Goal: Information Seeking & Learning: Learn about a topic

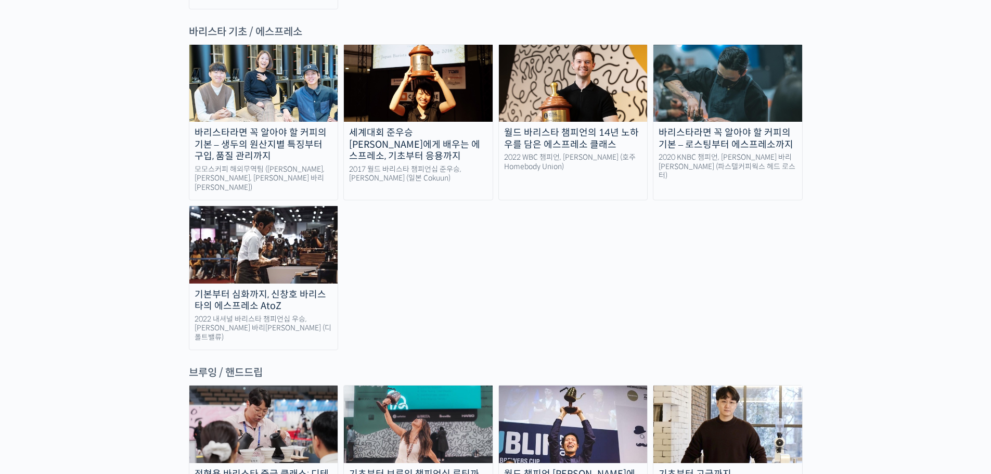
scroll to position [1612, 0]
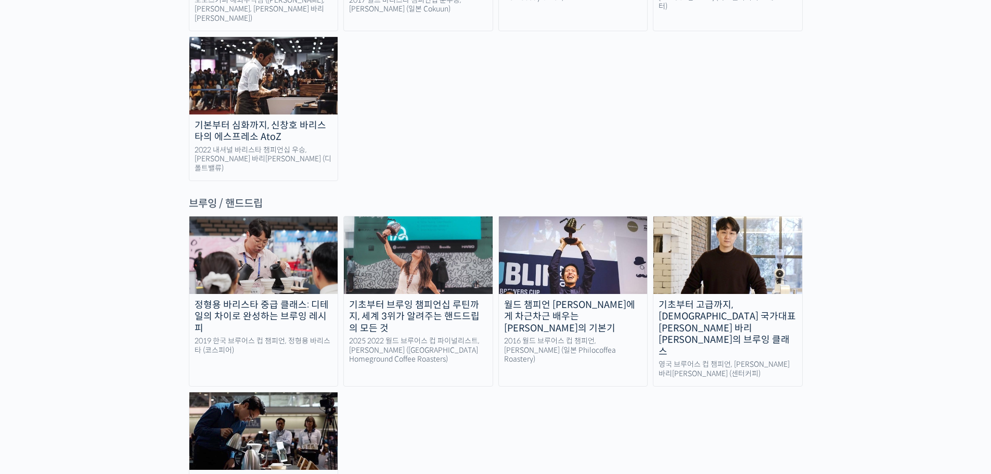
click at [419, 216] on img at bounding box center [418, 254] width 149 height 77
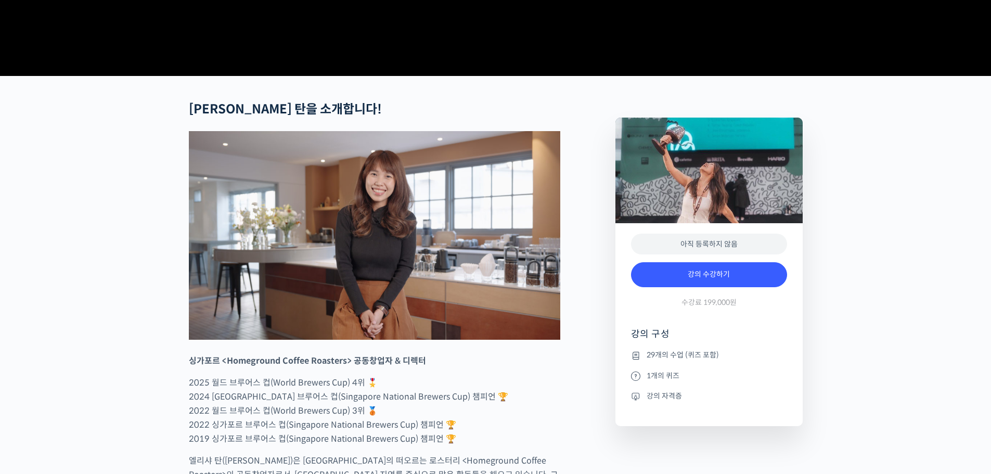
scroll to position [468, 0]
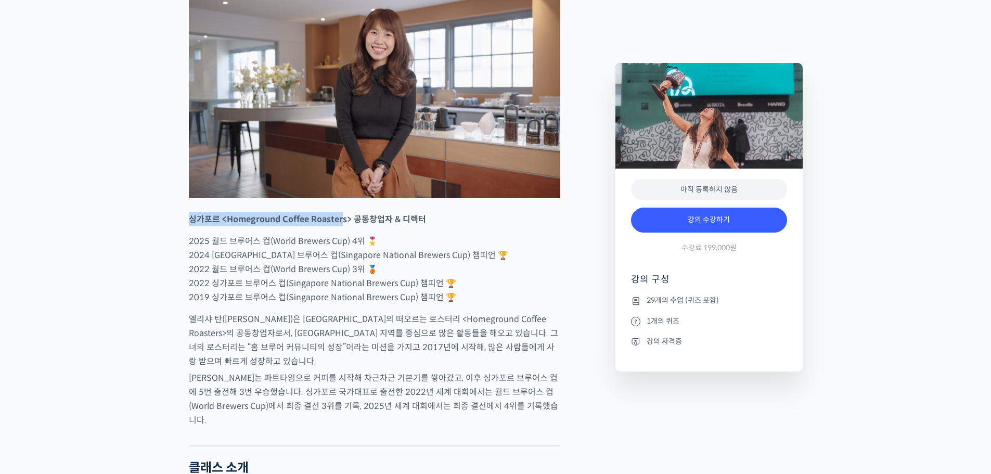
drag, startPoint x: 193, startPoint y: 253, endPoint x: 402, endPoint y: 266, distance: 209.0
click at [358, 225] on strong "싱가포르 <Homeground Coffee Roasters> 공동창업자 & 디렉터" at bounding box center [307, 219] width 237 height 11
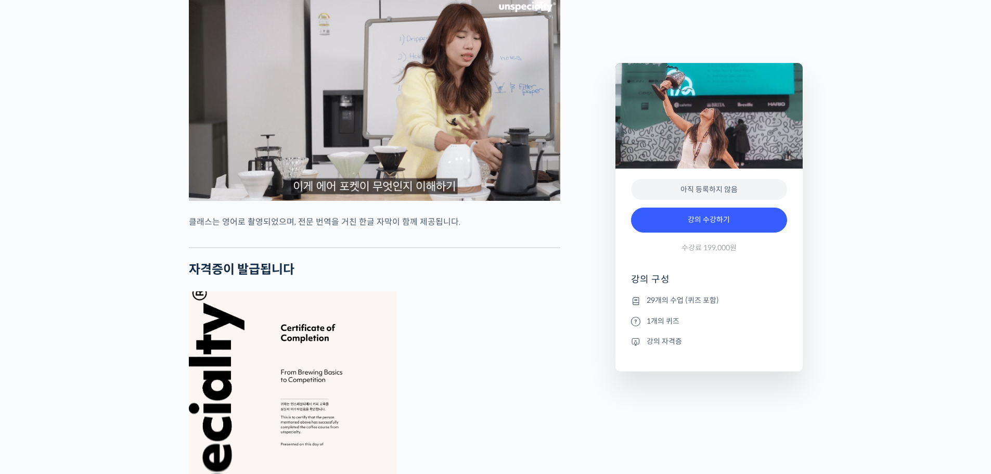
scroll to position [3901, 0]
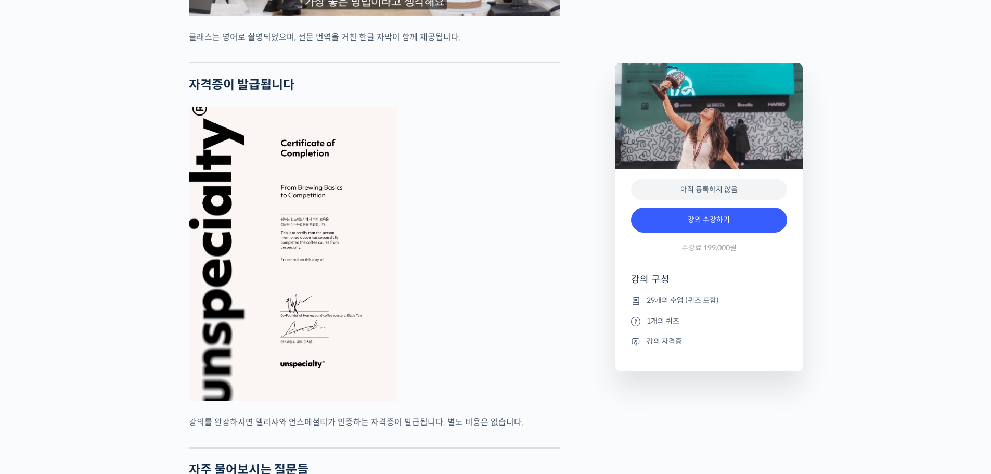
click at [514, 311] on figure at bounding box center [374, 254] width 371 height 294
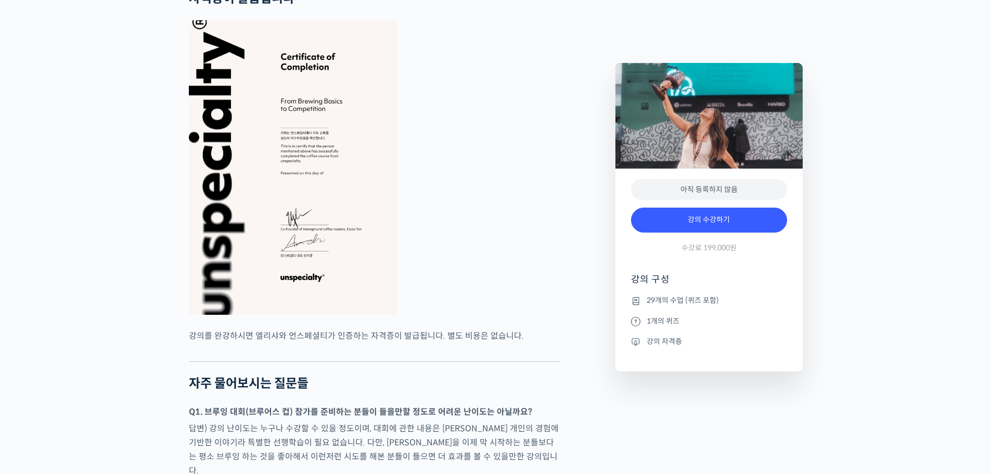
scroll to position [4005, 0]
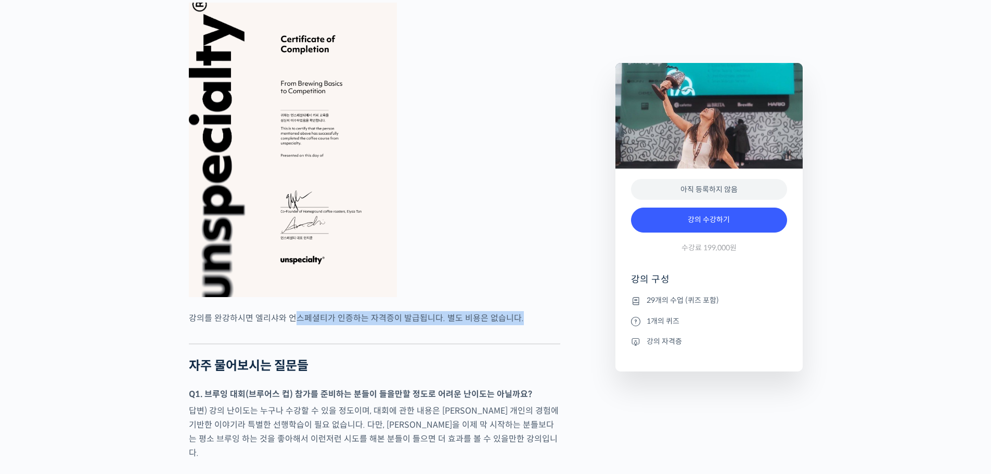
drag, startPoint x: 294, startPoint y: 288, endPoint x: 495, endPoint y: 307, distance: 201.7
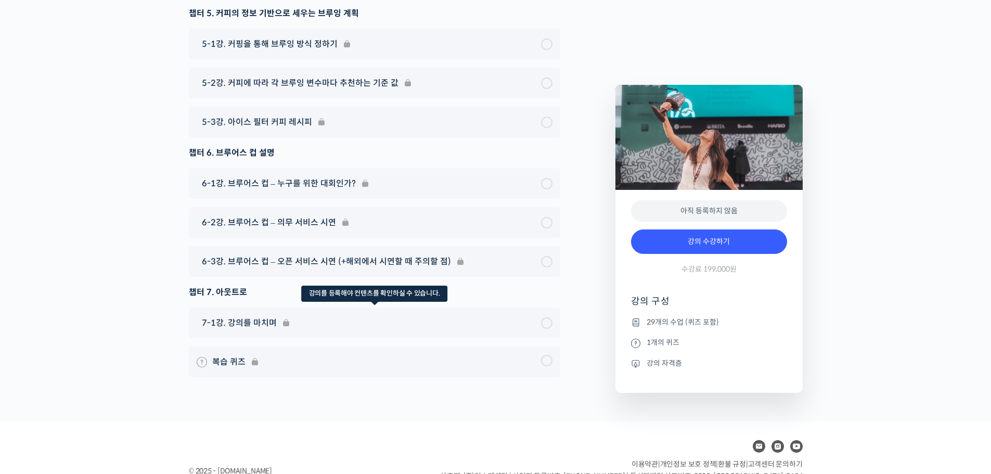
scroll to position [6149, 0]
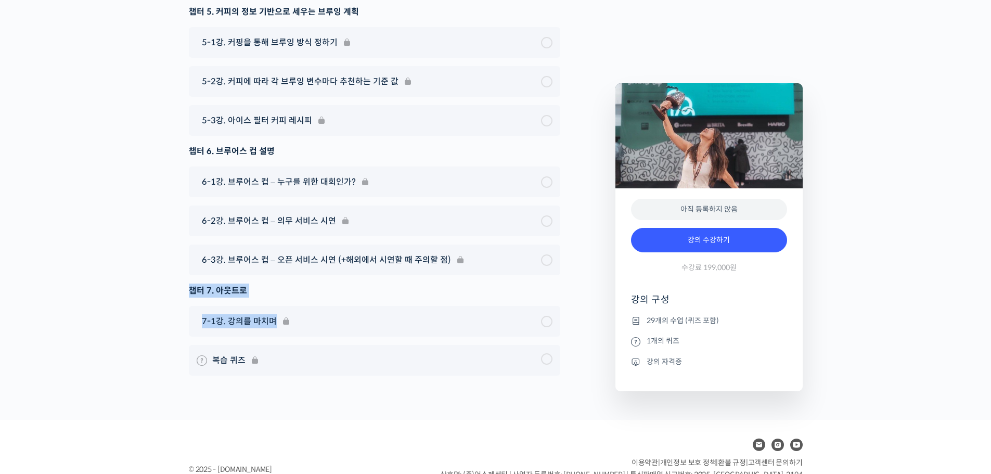
drag, startPoint x: 191, startPoint y: 244, endPoint x: 339, endPoint y: 266, distance: 148.8
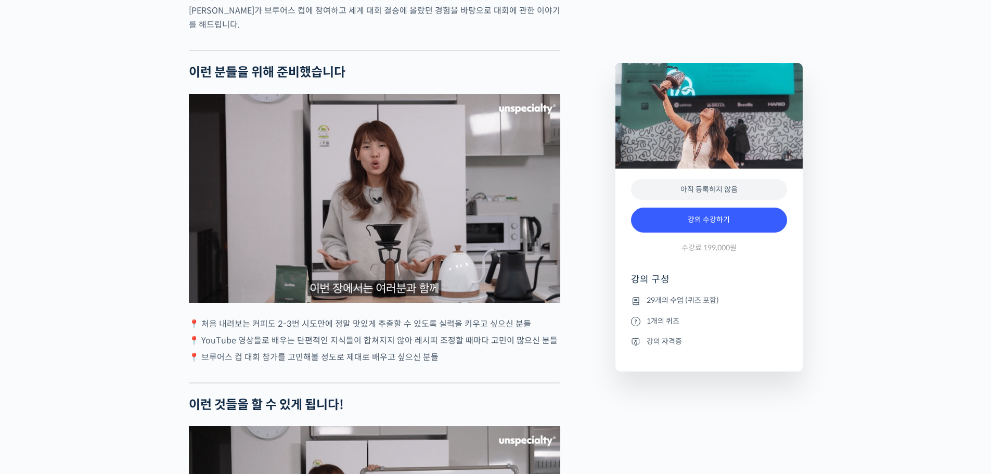
scroll to position [0, 0]
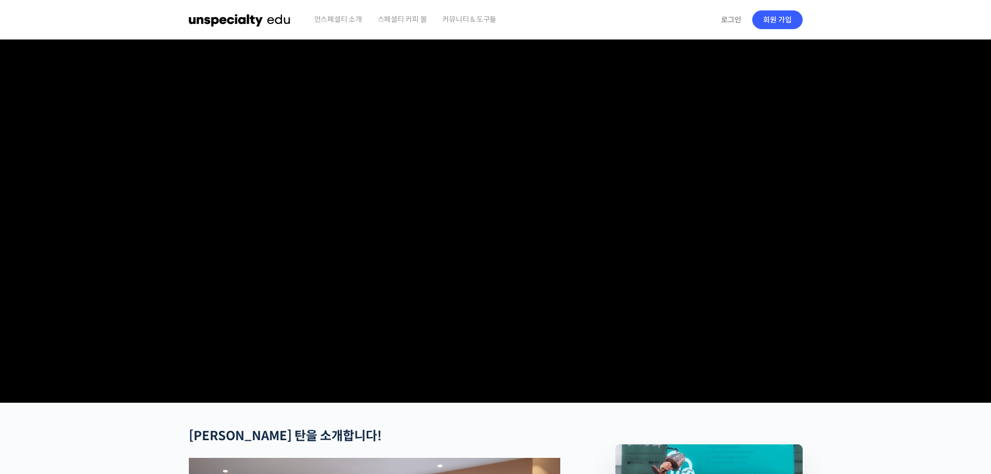
click at [489, 18] on span "커뮤니티 & 도구들" at bounding box center [469, 19] width 54 height 40
